Goal: Entertainment & Leisure: Consume media (video, audio)

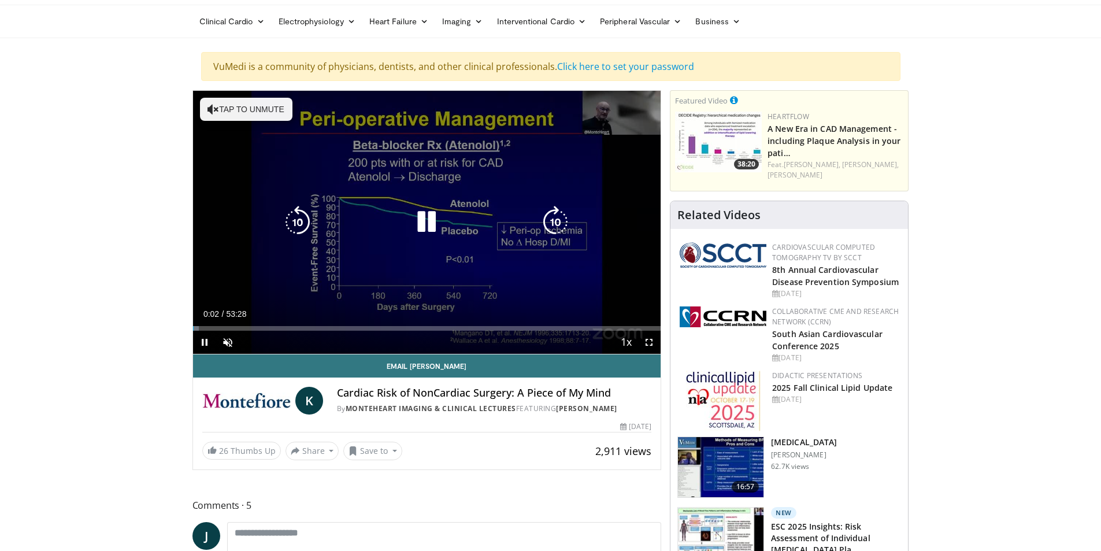
scroll to position [58, 0]
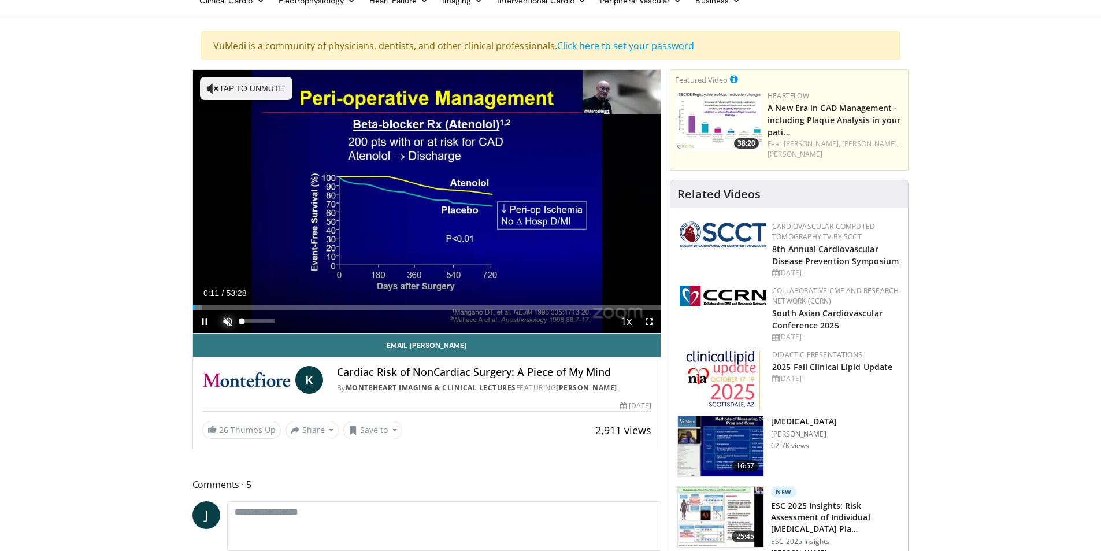
click at [226, 319] on span "Video Player" at bounding box center [227, 321] width 23 height 23
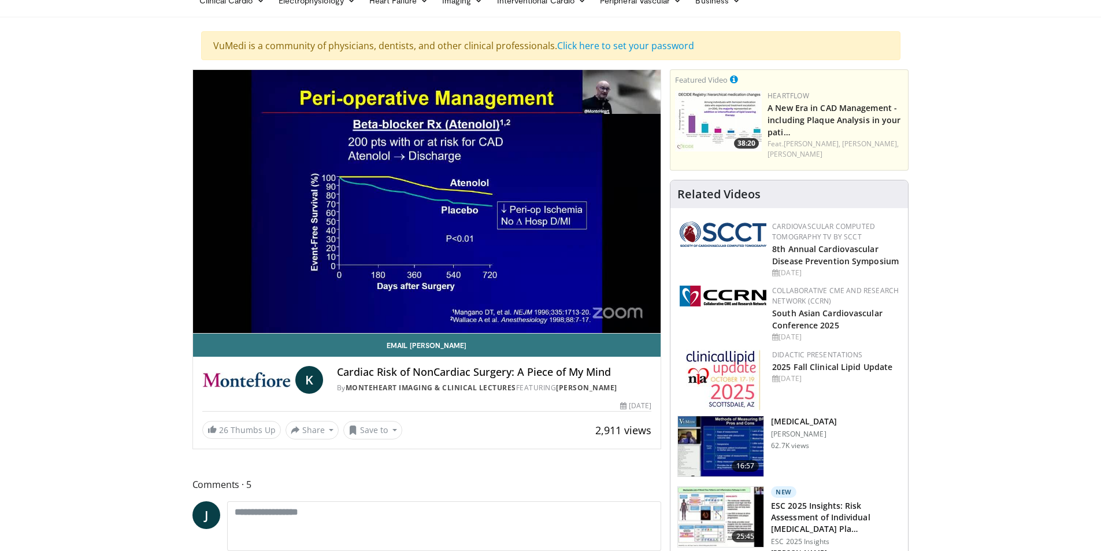
drag, startPoint x: 264, startPoint y: 320, endPoint x: 272, endPoint y: 322, distance: 8.3
click at [272, 322] on video-js "**********" at bounding box center [427, 202] width 468 height 264
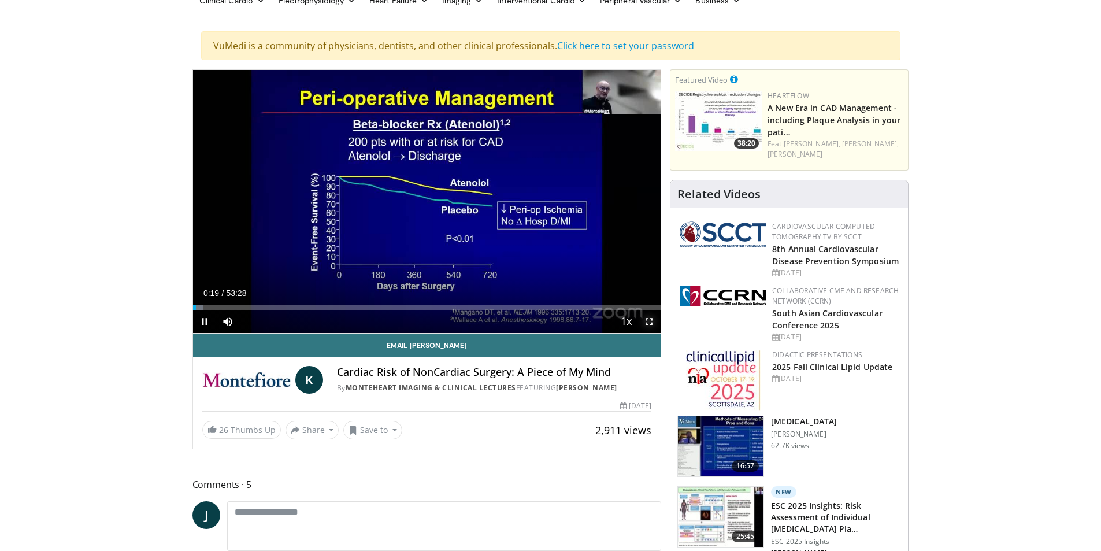
click at [649, 319] on span "Video Player" at bounding box center [649, 321] width 23 height 23
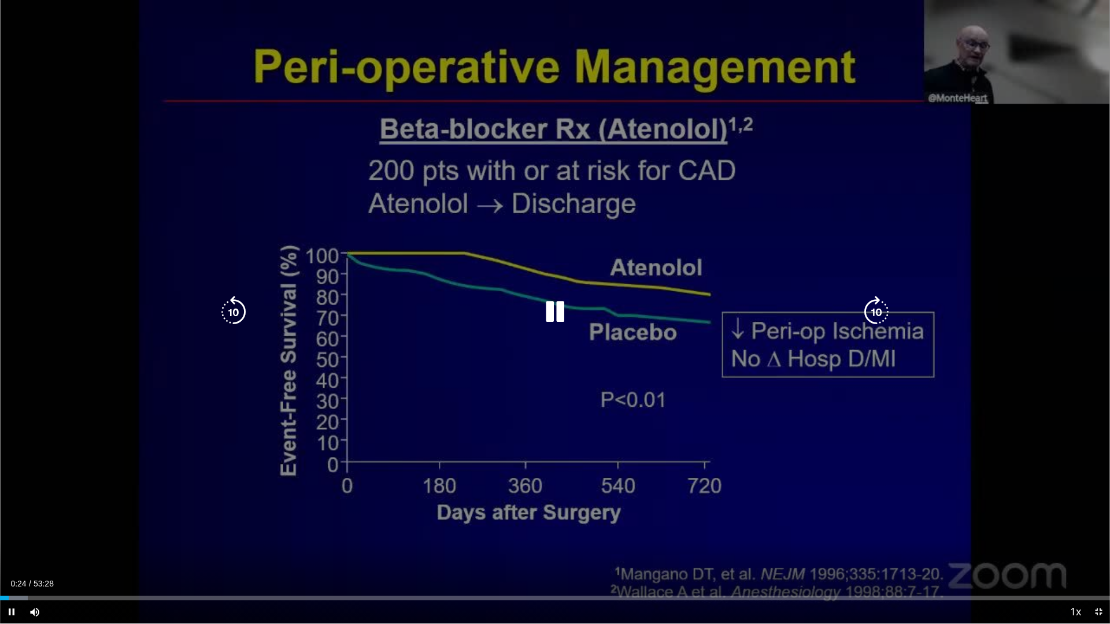
drag, startPoint x: 1024, startPoint y: 69, endPoint x: 966, endPoint y: 106, distance: 69.1
click at [966, 106] on div "10 seconds Tap to unmute" at bounding box center [555, 312] width 1110 height 624
drag, startPoint x: 963, startPoint y: 83, endPoint x: 935, endPoint y: 100, distance: 32.9
click at [935, 99] on div "10 seconds Tap to unmute" at bounding box center [555, 312] width 1110 height 624
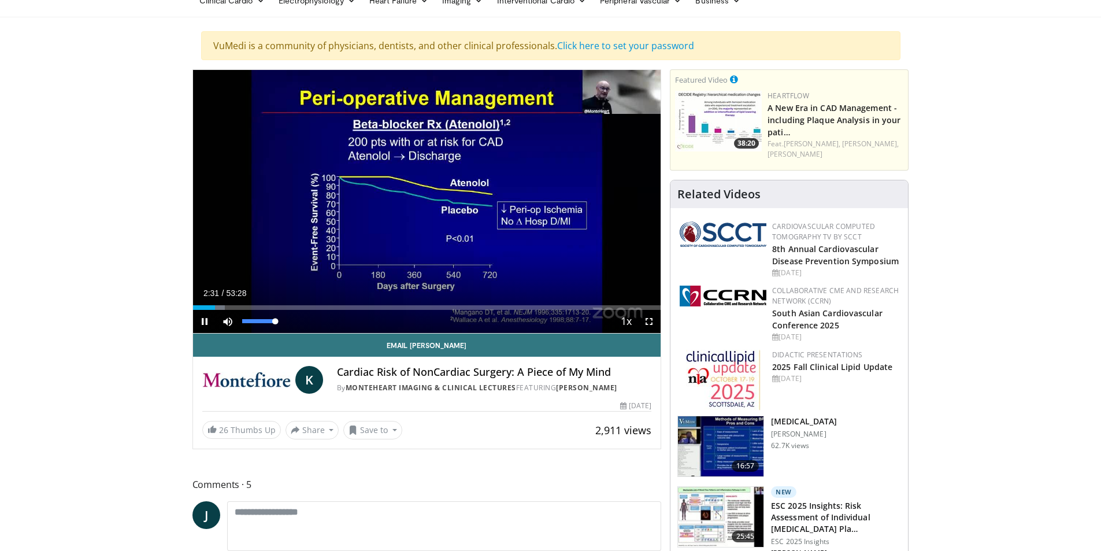
drag, startPoint x: 271, startPoint y: 321, endPoint x: 289, endPoint y: 323, distance: 18.0
click at [289, 323] on div "Mute 100%" at bounding box center [256, 321] width 81 height 23
click at [203, 320] on span "Video Player" at bounding box center [204, 321] width 23 height 23
